Goal: Task Accomplishment & Management: Use online tool/utility

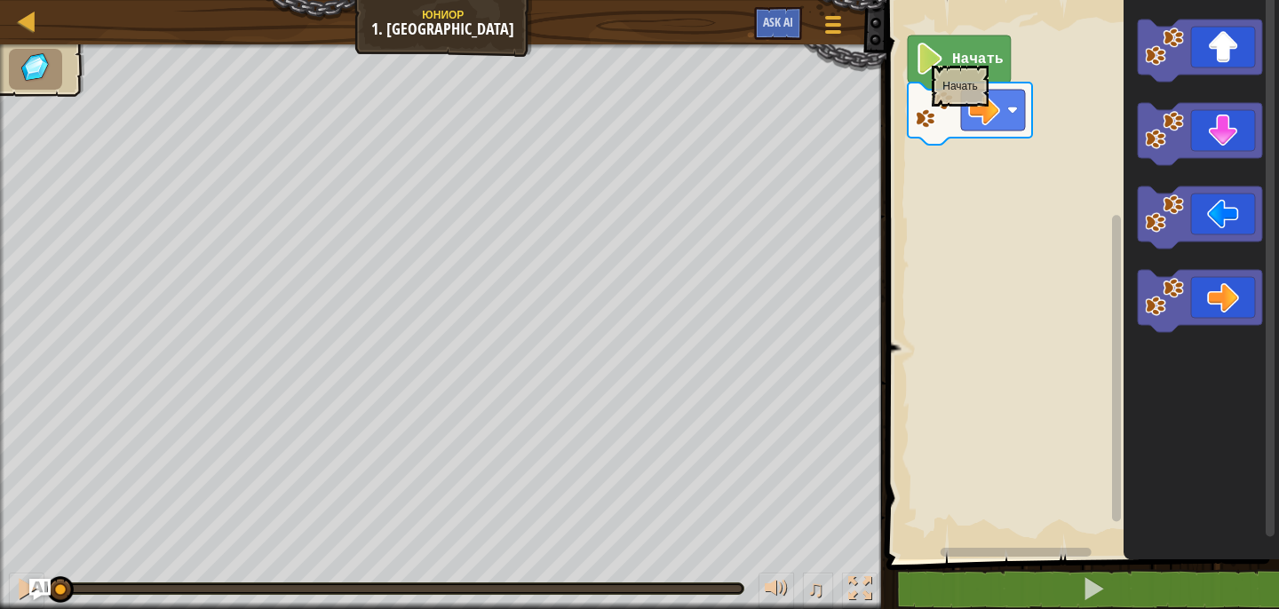
click at [932, 56] on image "Рабочая область Blockly" at bounding box center [930, 59] width 30 height 32
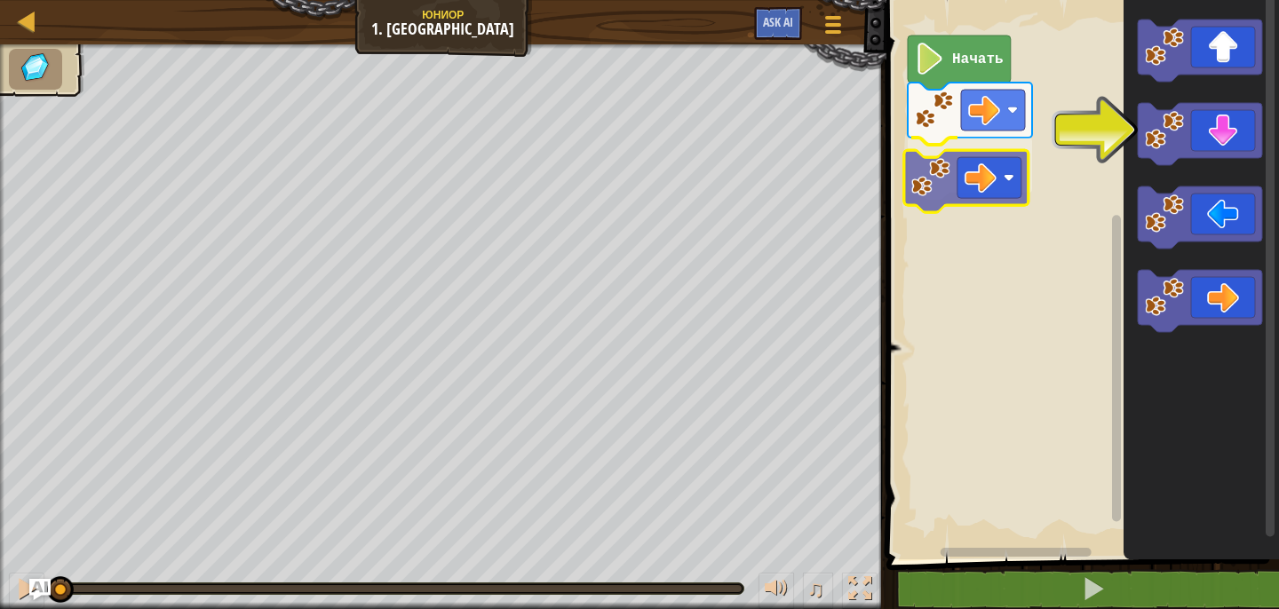
click at [949, 172] on div "Начать" at bounding box center [1080, 275] width 398 height 569
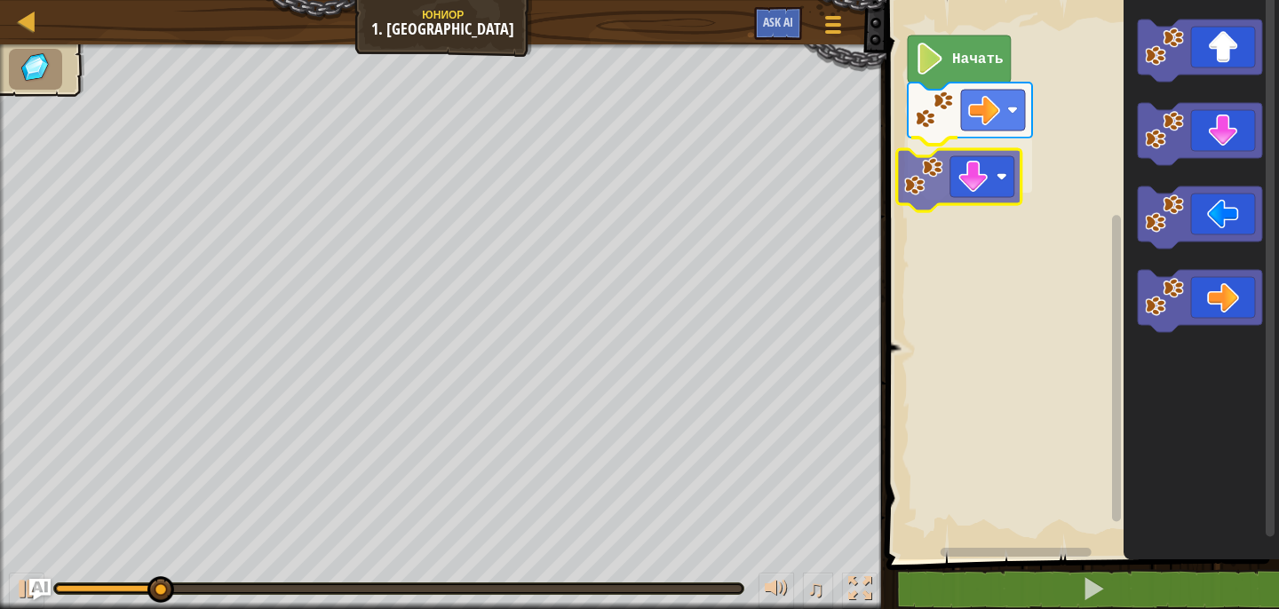
click at [940, 187] on div "Начать" at bounding box center [1080, 275] width 398 height 569
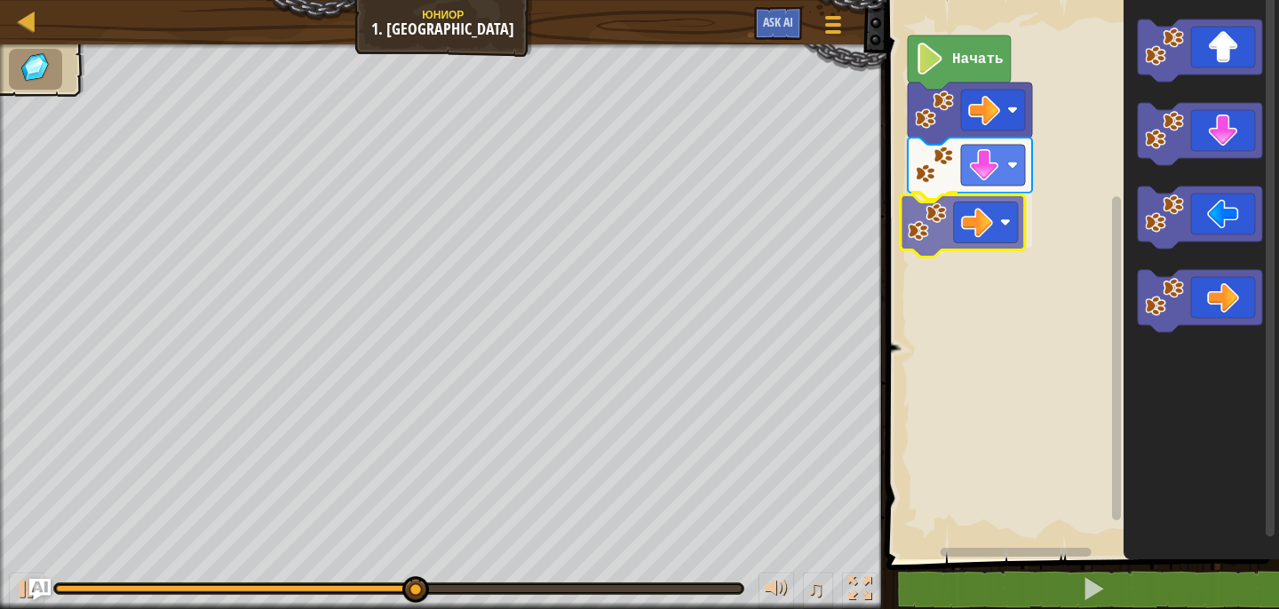
click at [953, 228] on div "Начать" at bounding box center [1080, 275] width 398 height 569
